Goal: Task Accomplishment & Management: Use online tool/utility

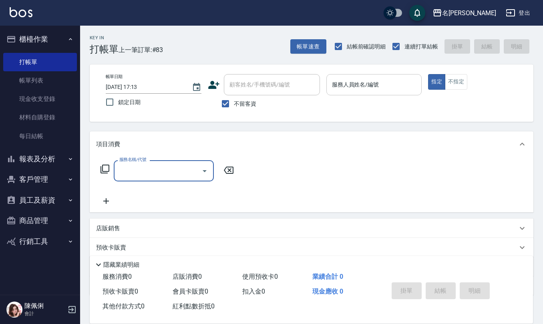
click at [367, 85] on input "服務人員姓名/編號" at bounding box center [374, 85] width 88 height 14
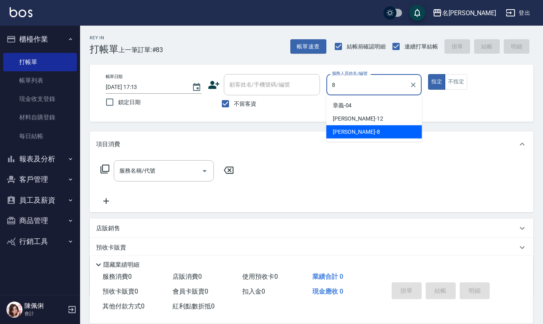
type input "[PERSON_NAME]-8"
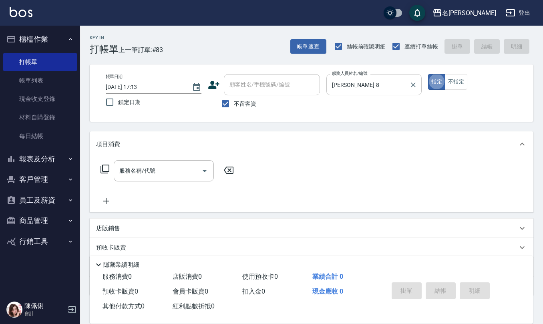
type button "true"
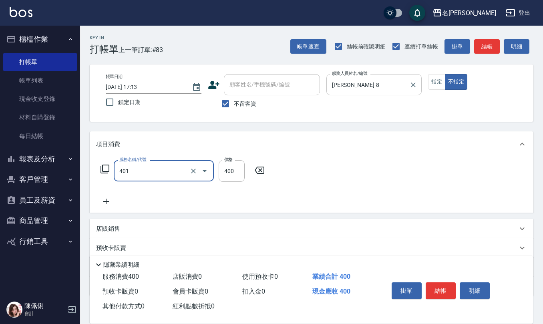
type input "剪髮(401)"
type input "200"
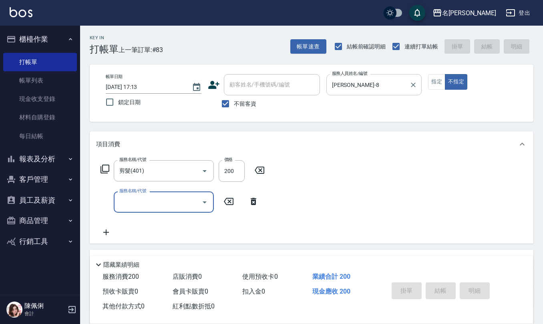
type input "[DATE] 17:49"
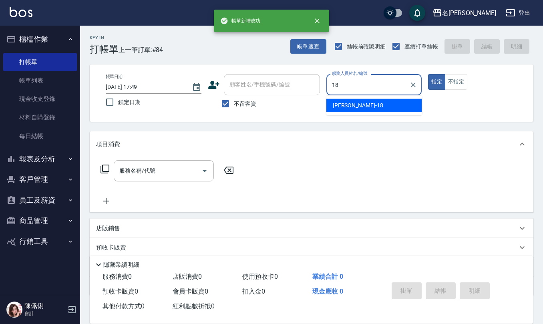
type input "[PERSON_NAME]-18"
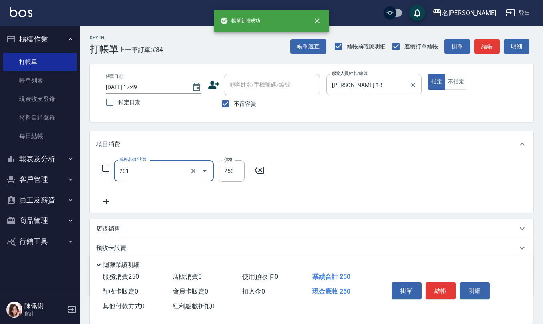
type input "洗髮(201)"
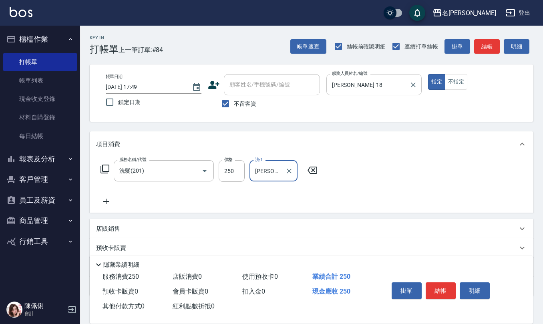
type input "[PERSON_NAME]-26"
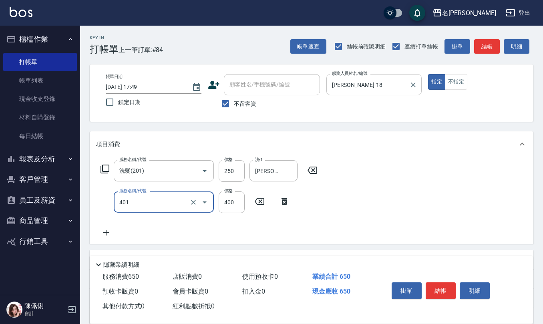
type input "剪髮(401)"
type input "350"
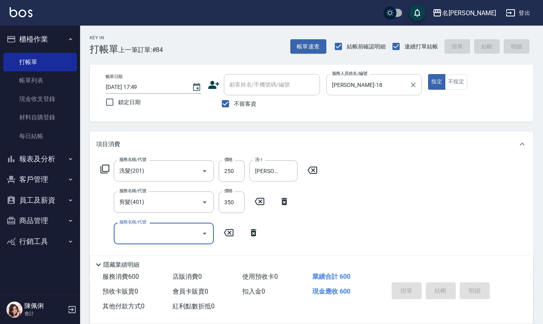
type input "[DATE] 17:50"
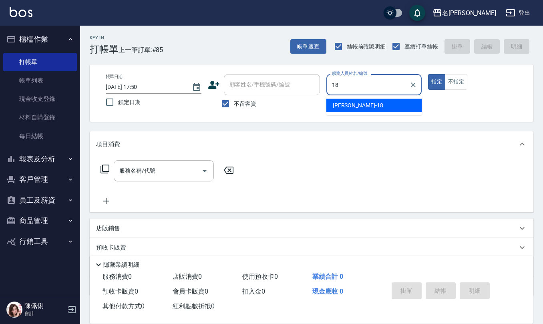
type input "[PERSON_NAME]-18"
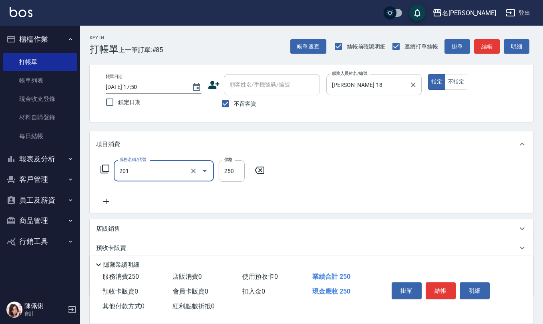
type input "洗髮(201)"
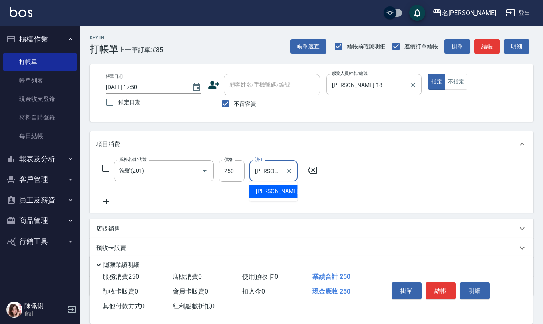
type input "[PERSON_NAME]-28"
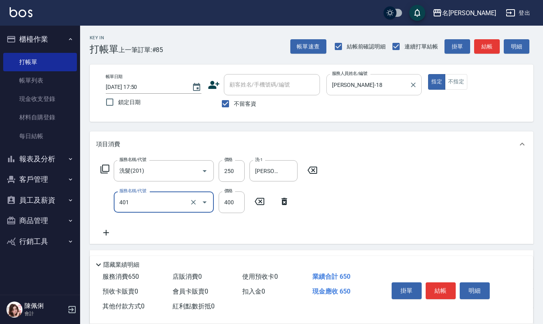
type input "剪髮(401)"
type input "350"
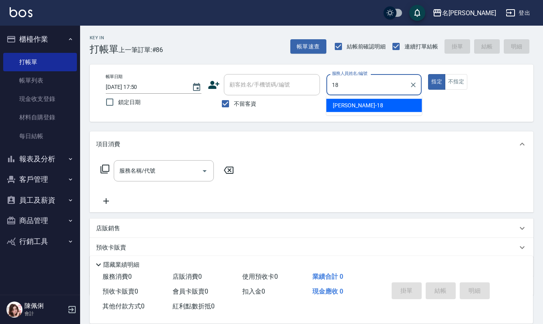
type input "[PERSON_NAME]-18"
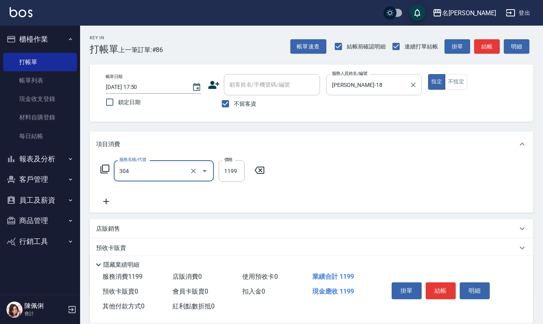
type input "離子燙(特價)(304)"
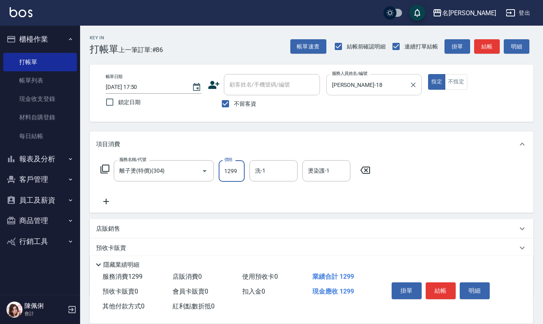
type input "1299"
type input "[PERSON_NAME]-33"
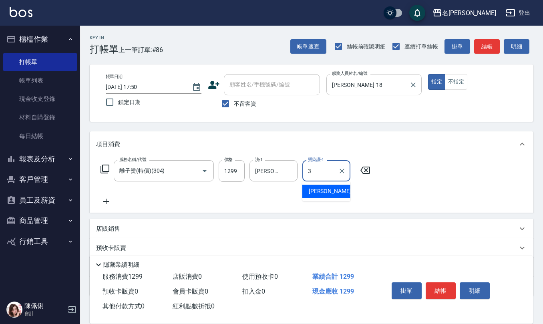
type input "[PERSON_NAME]-3"
click at [344, 170] on icon "Clear" at bounding box center [342, 171] width 8 height 8
type input "[PERSON_NAME]-33"
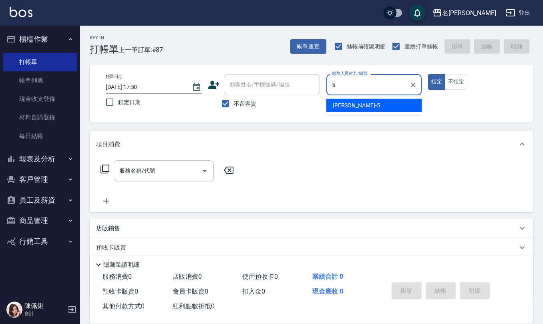
type input "[PERSON_NAME]5"
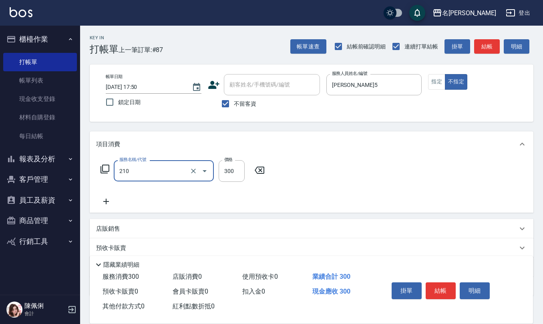
type input "[PERSON_NAME]洗髮精(210)"
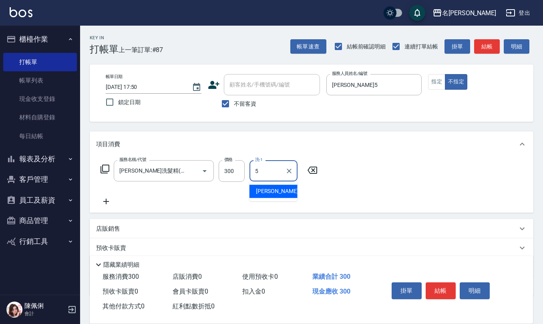
type input "[PERSON_NAME]5"
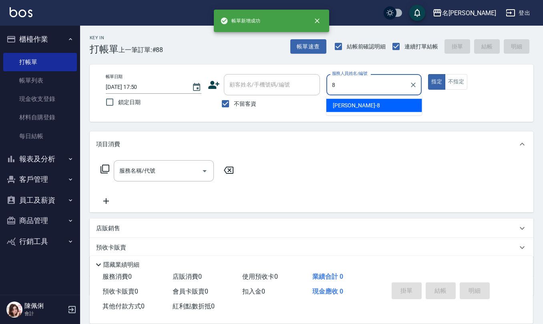
type input "[PERSON_NAME]-8"
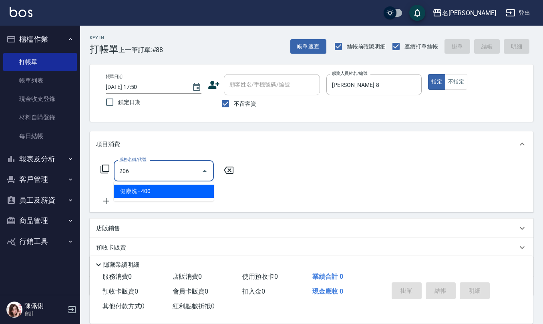
type input "健康洗(206)"
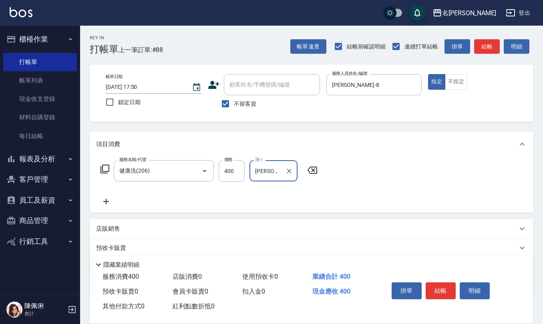
type input "[PERSON_NAME]-8"
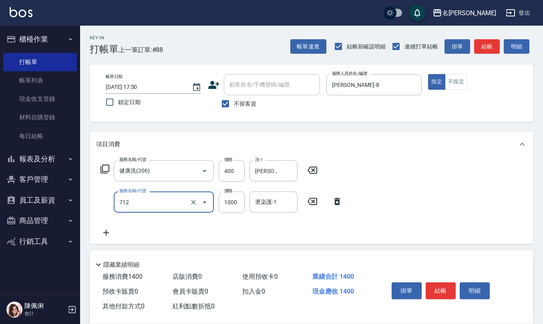
type input "伊蘭洋甘菊1000(712)"
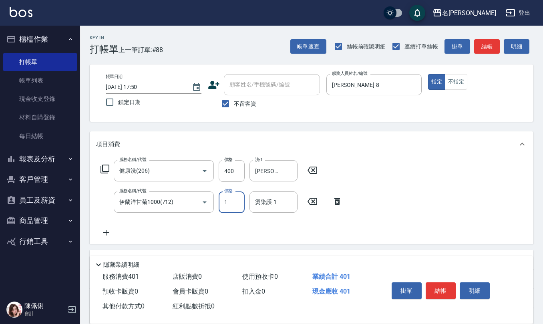
drag, startPoint x: 229, startPoint y: 206, endPoint x: 219, endPoint y: 205, distance: 10.0
click at [219, 205] on input "1" at bounding box center [232, 202] width 26 height 22
type input "700"
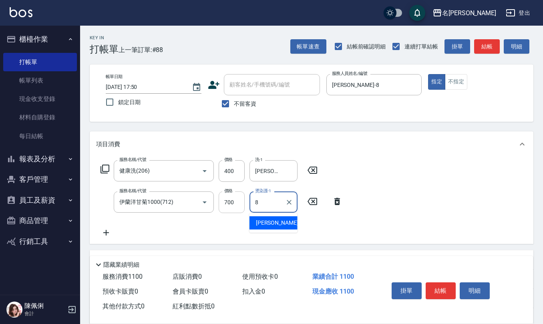
type input "[PERSON_NAME]-8"
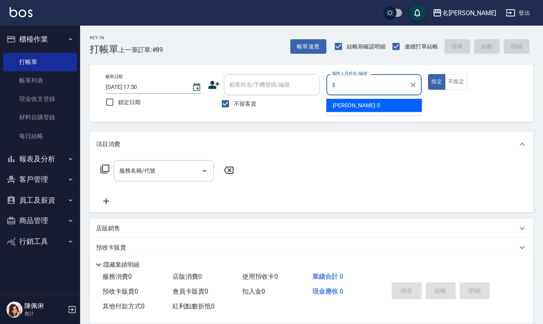
type input "[PERSON_NAME]-3"
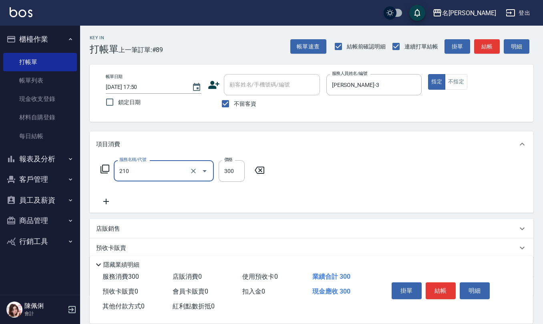
type input "[PERSON_NAME]洗髮精(210)"
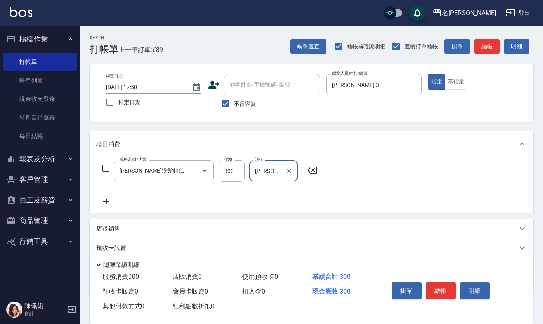
type input "[PERSON_NAME]-24"
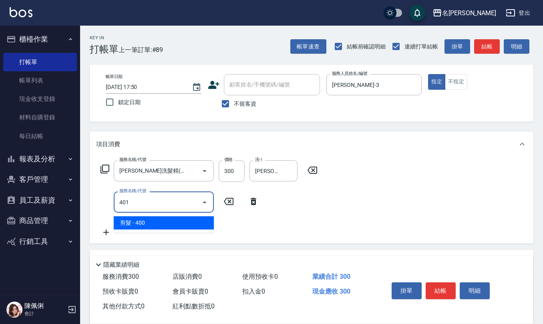
type input "剪髮(401)"
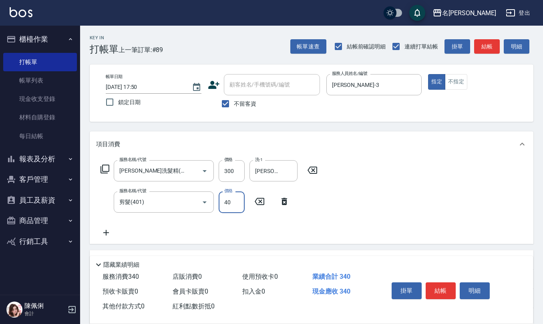
type input "400"
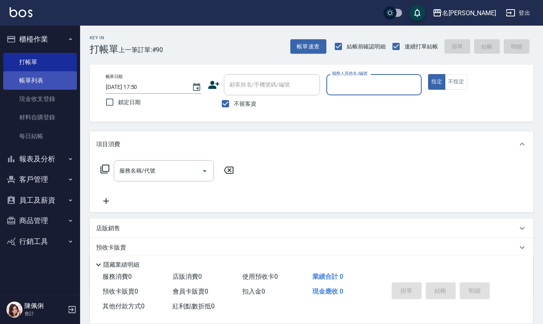
click at [52, 82] on link "帳單列表" at bounding box center [40, 80] width 74 height 18
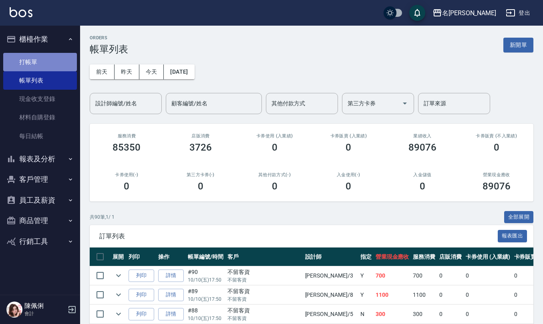
click at [29, 62] on link "打帳單" at bounding box center [40, 62] width 74 height 18
